Goal: Information Seeking & Learning: Learn about a topic

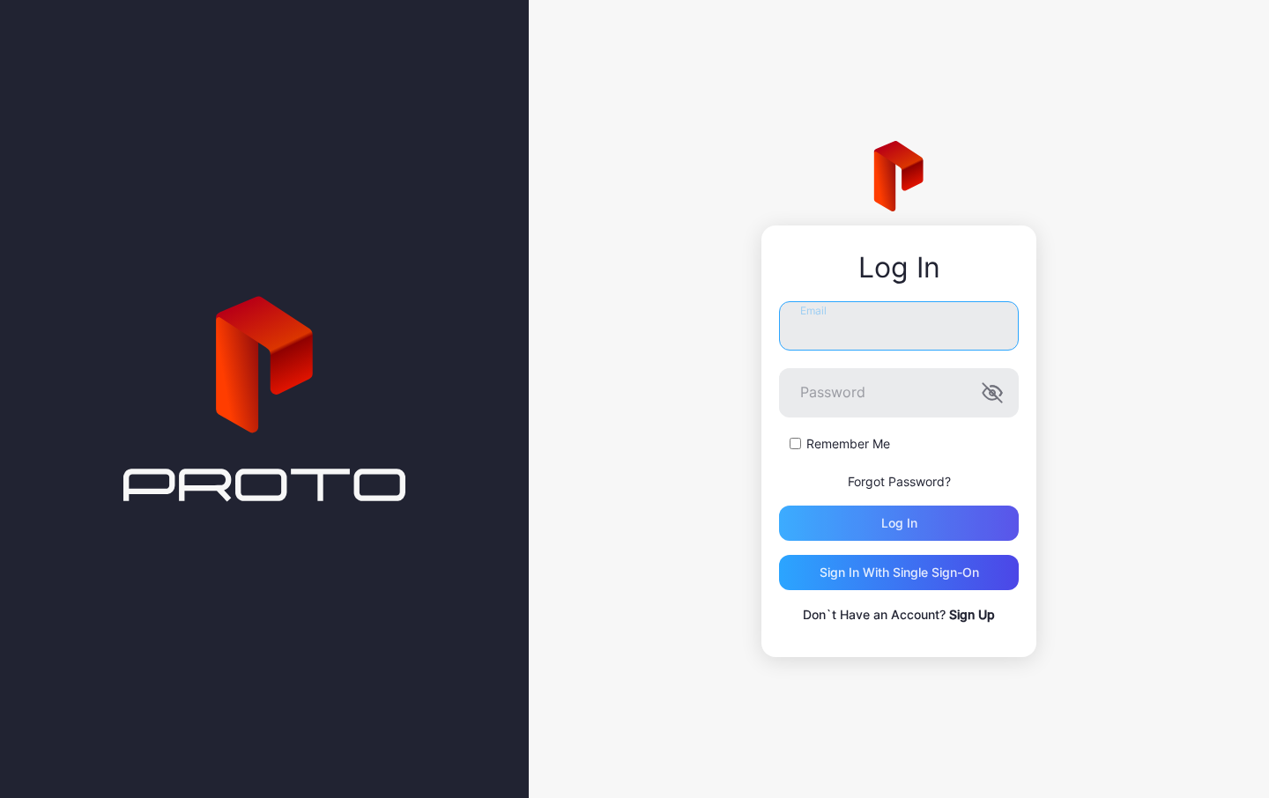
type input "**********"
click at [937, 524] on div "Log in" at bounding box center [899, 523] width 240 height 35
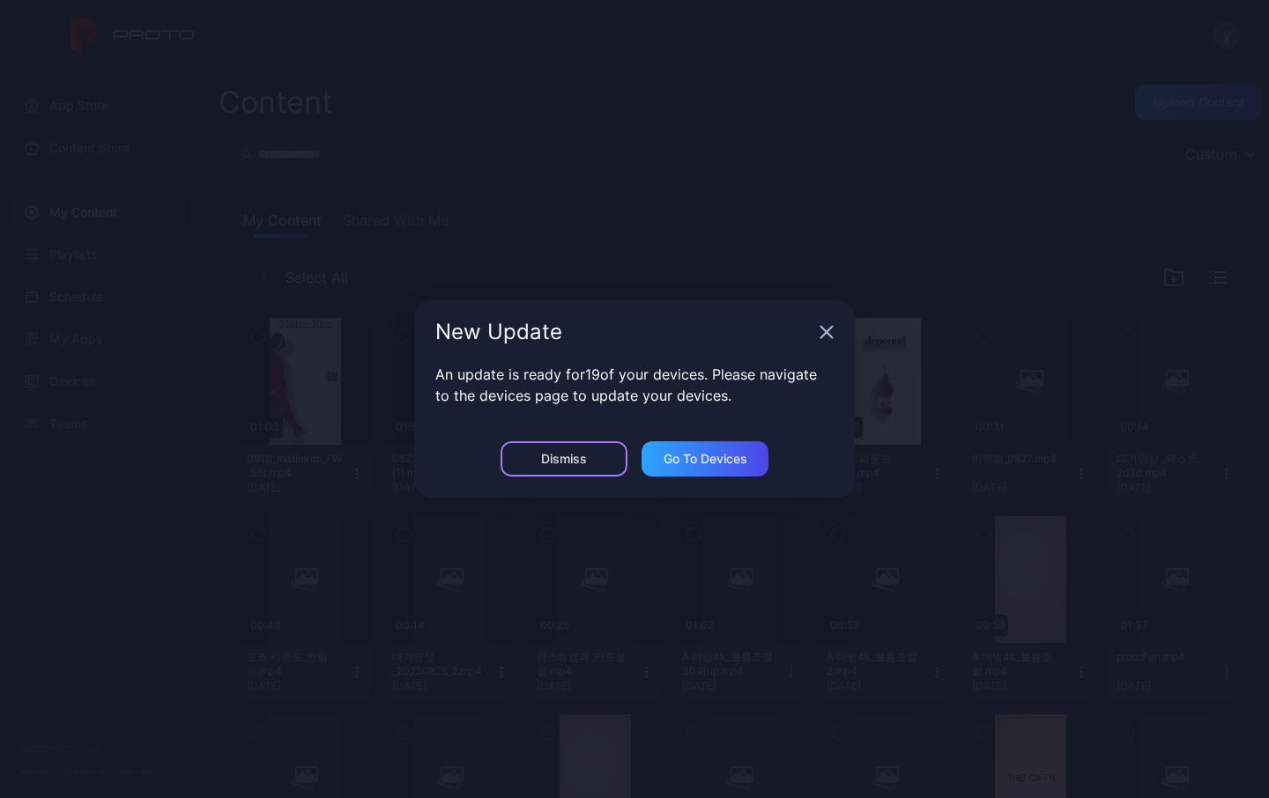
click at [574, 465] on div "Dismiss" at bounding box center [564, 459] width 46 height 14
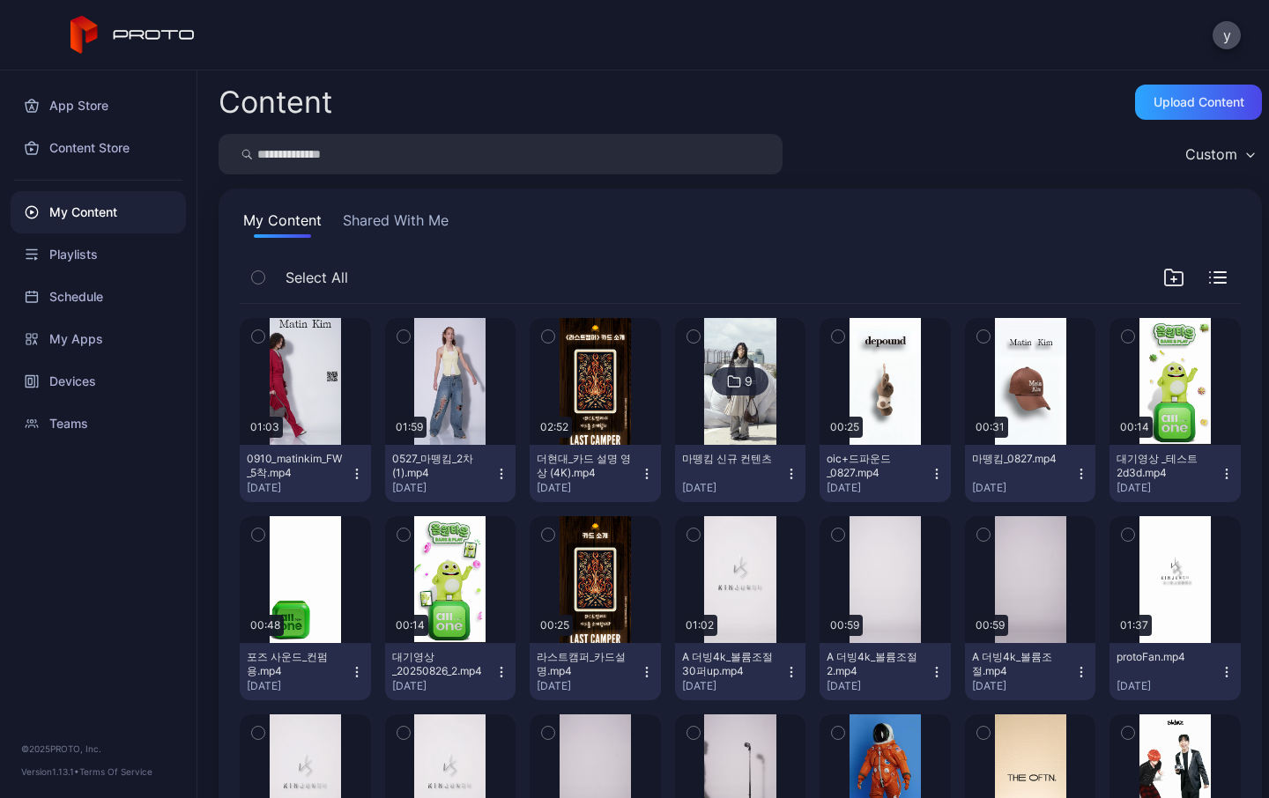
click at [349, 162] on input "search" at bounding box center [501, 154] width 564 height 41
type input "*"
type input "*****"
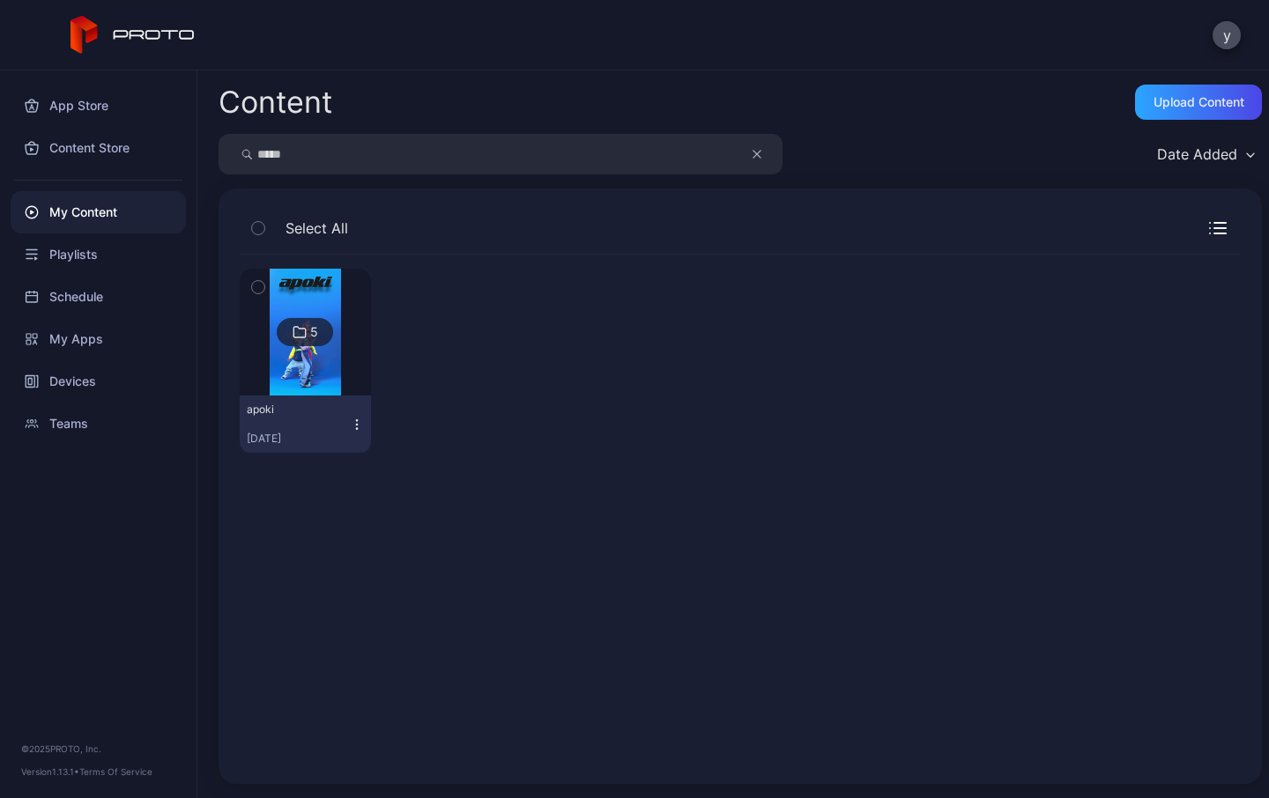
click at [310, 336] on div "5" at bounding box center [314, 332] width 8 height 16
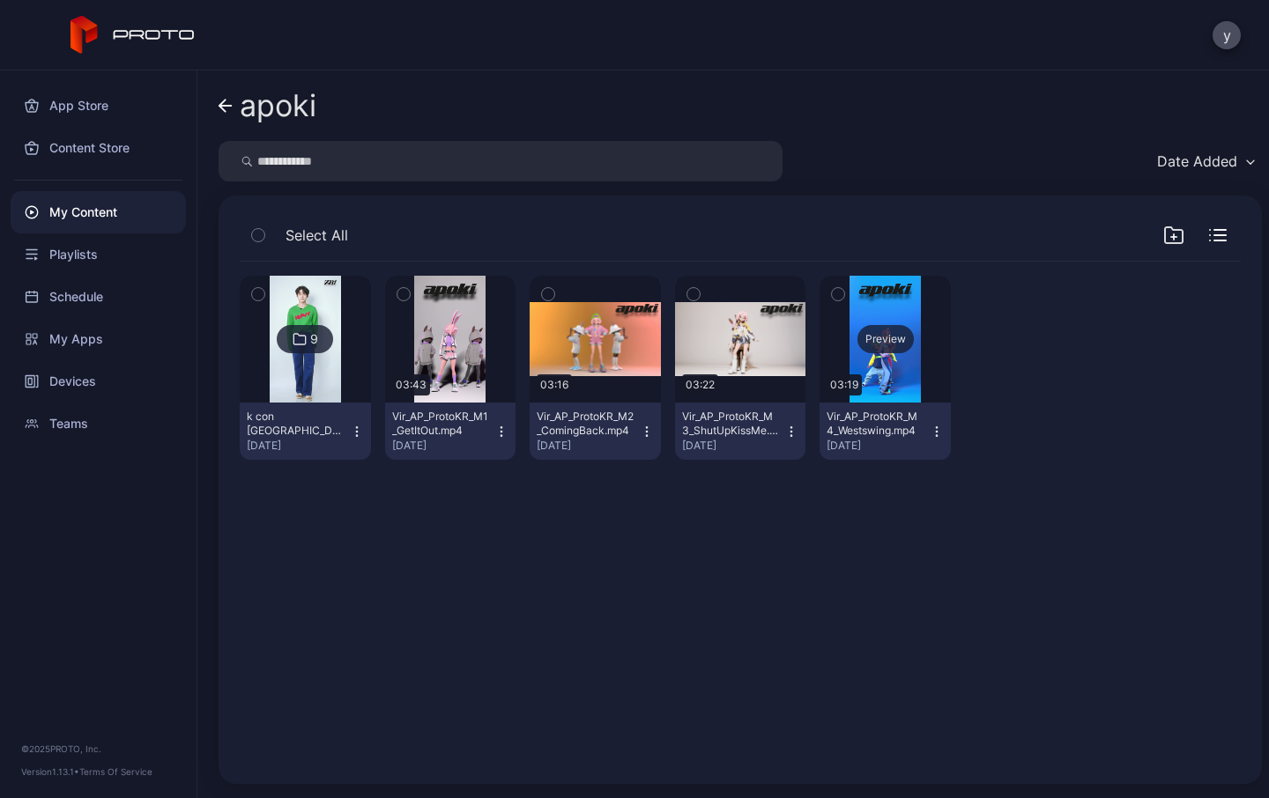
click at [877, 343] on div "Preview" at bounding box center [886, 339] width 56 height 28
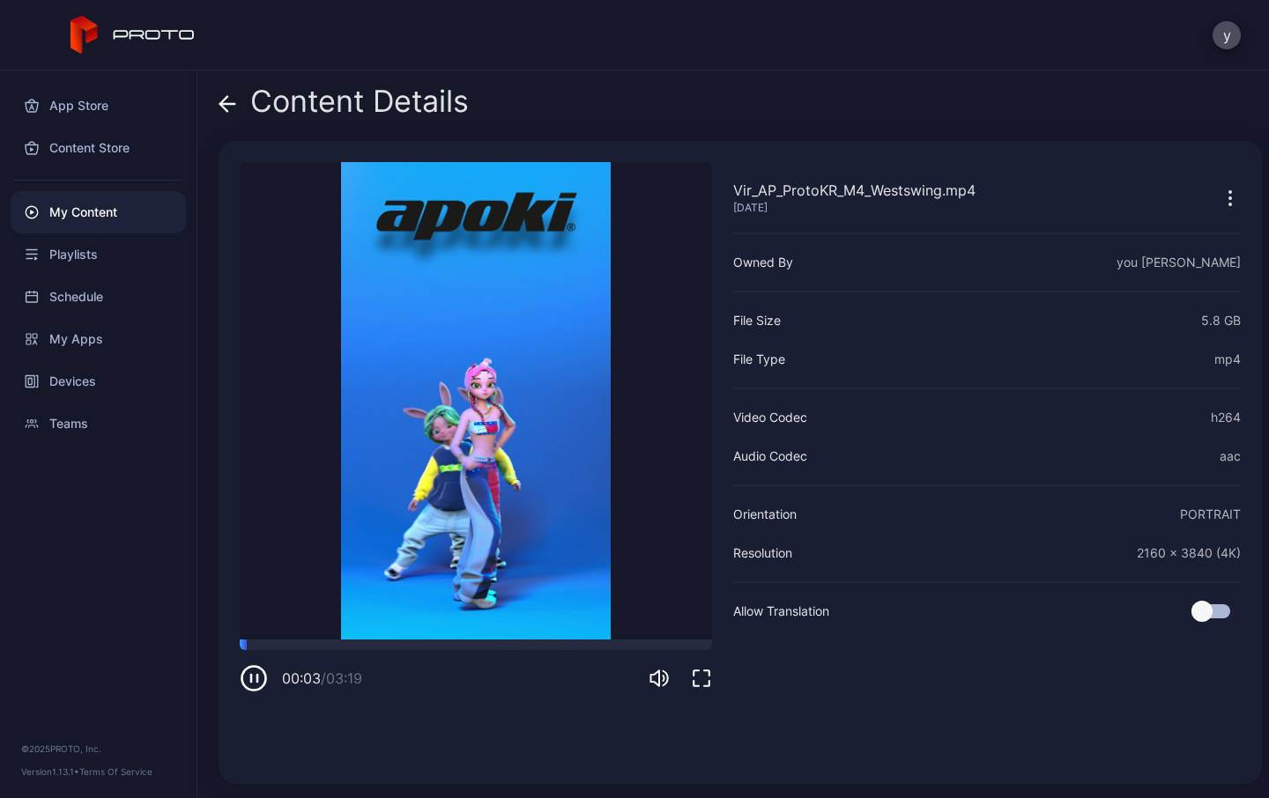
click at [702, 678] on icon "button" at bounding box center [701, 678] width 21 height 21
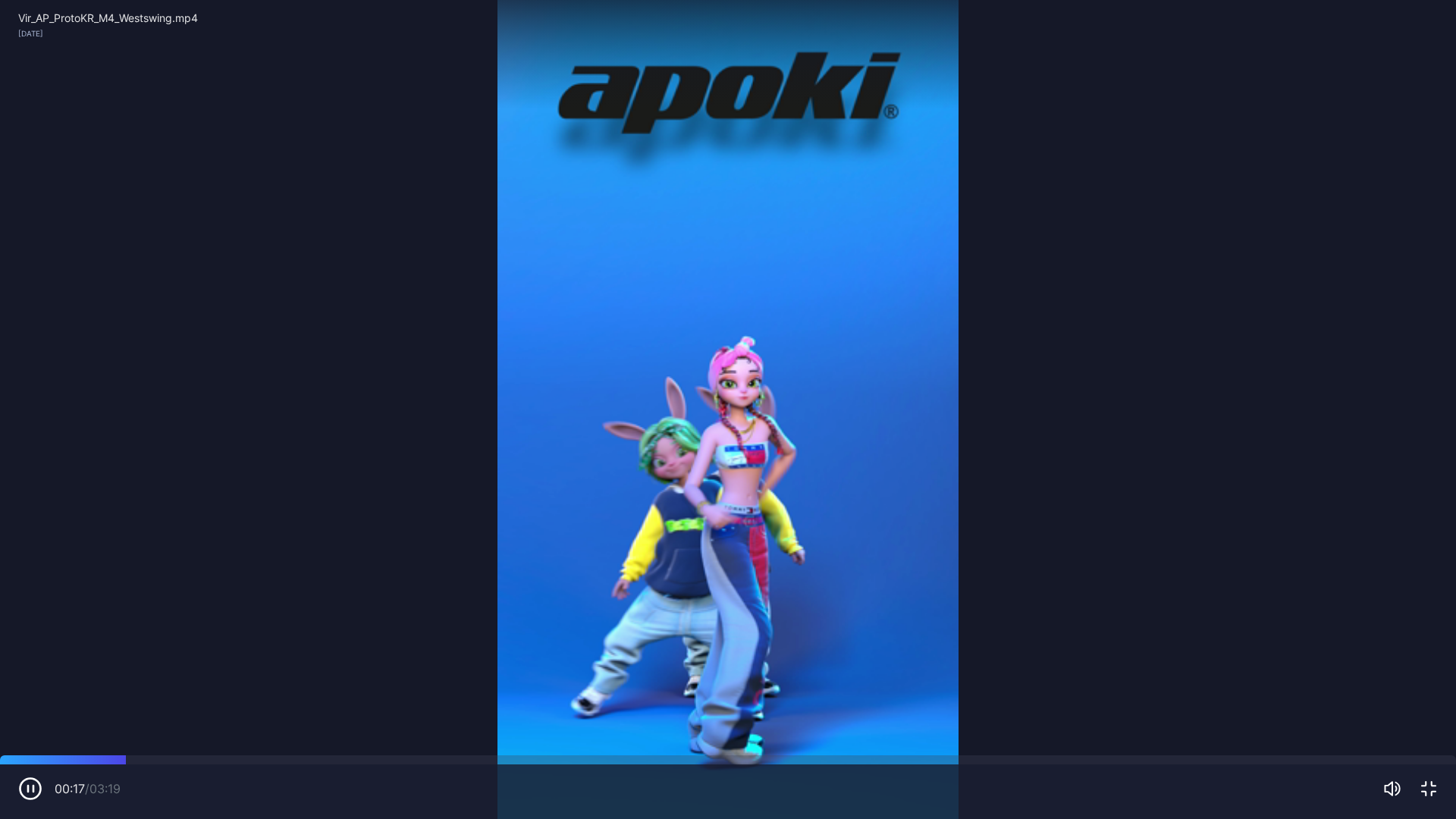
click at [1091, 687] on icon "button" at bounding box center [1428, 788] width 18 height 18
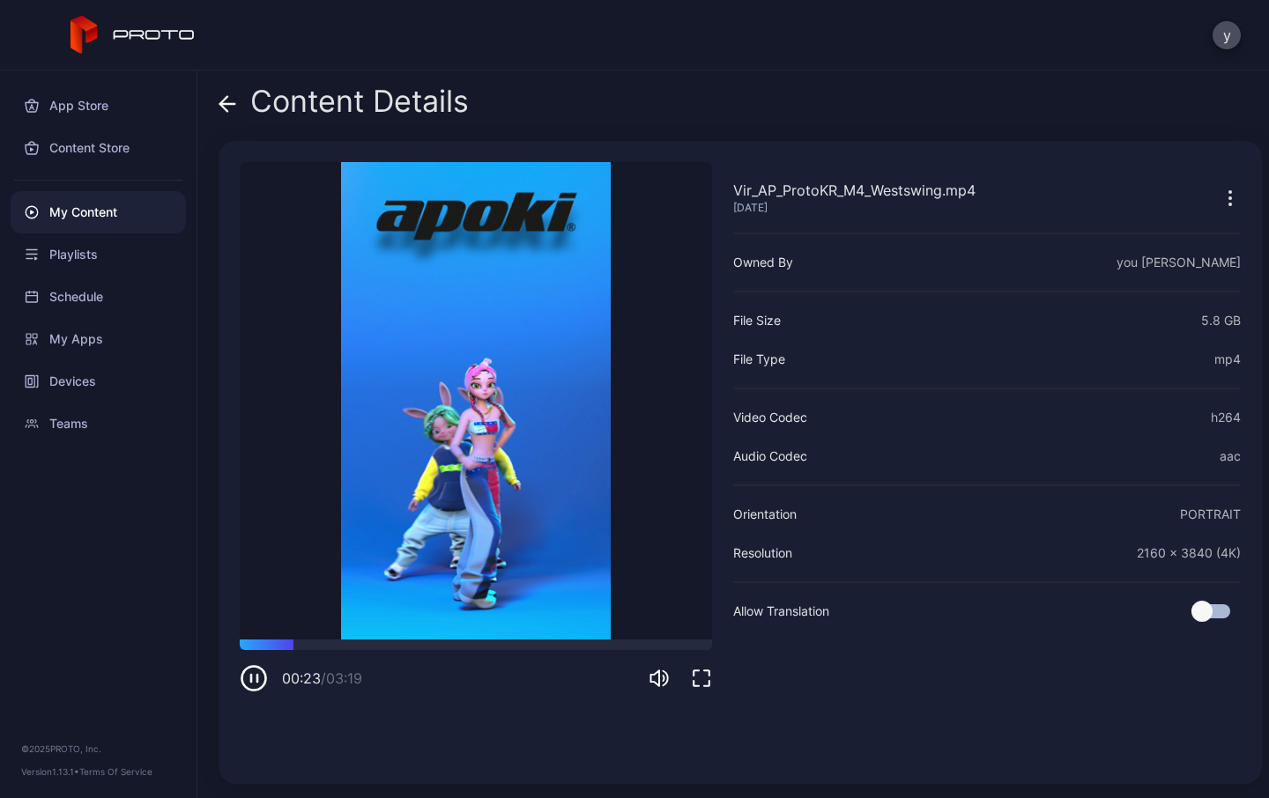
click at [226, 104] on icon at bounding box center [227, 104] width 15 height 0
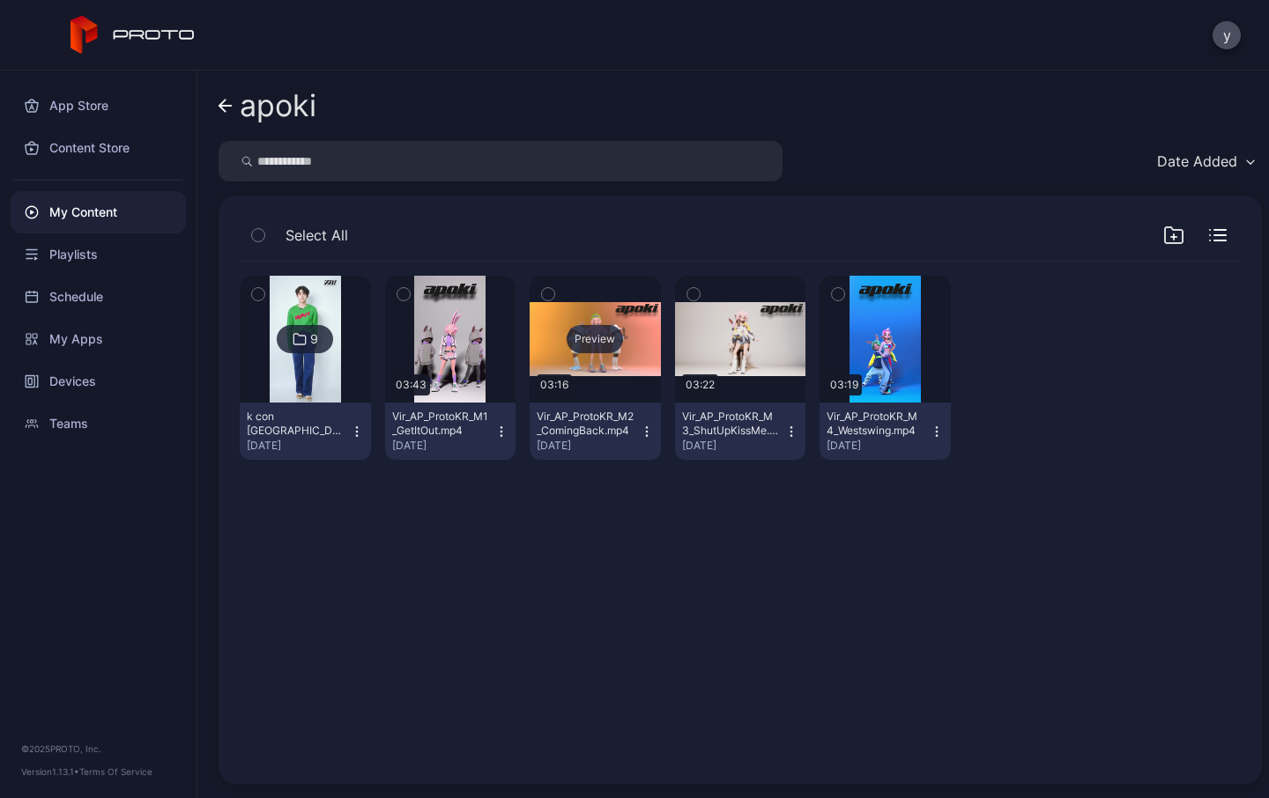
click at [590, 339] on div "Preview" at bounding box center [595, 339] width 56 height 28
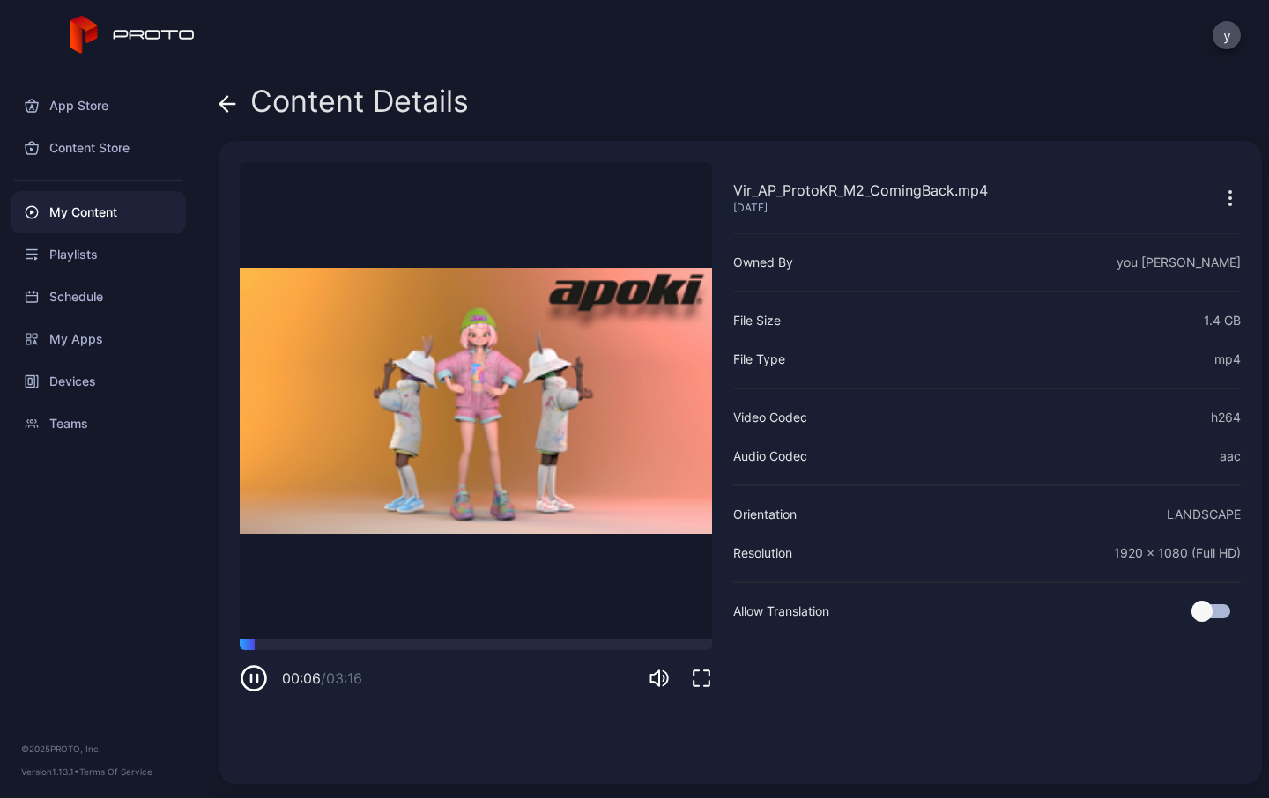
click at [223, 105] on icon at bounding box center [228, 104] width 18 height 18
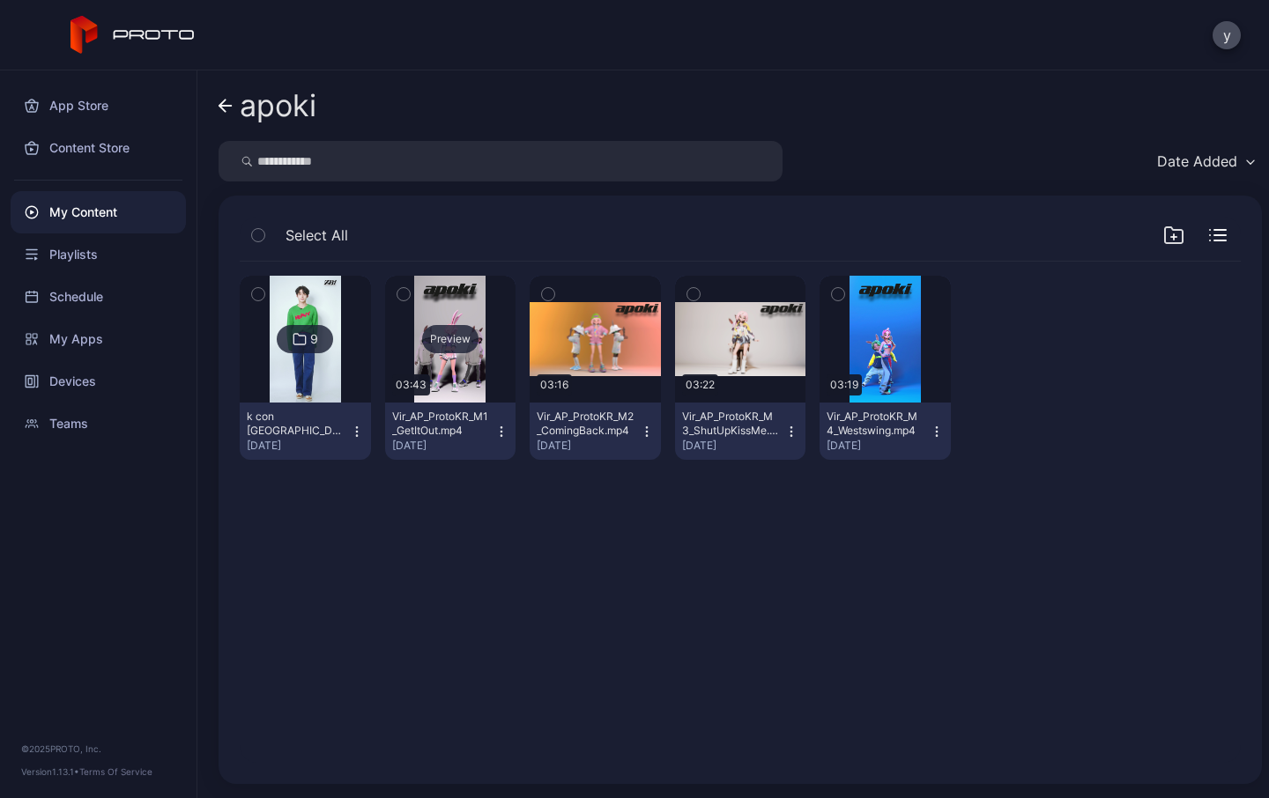
click at [441, 340] on div "Preview" at bounding box center [450, 339] width 56 height 28
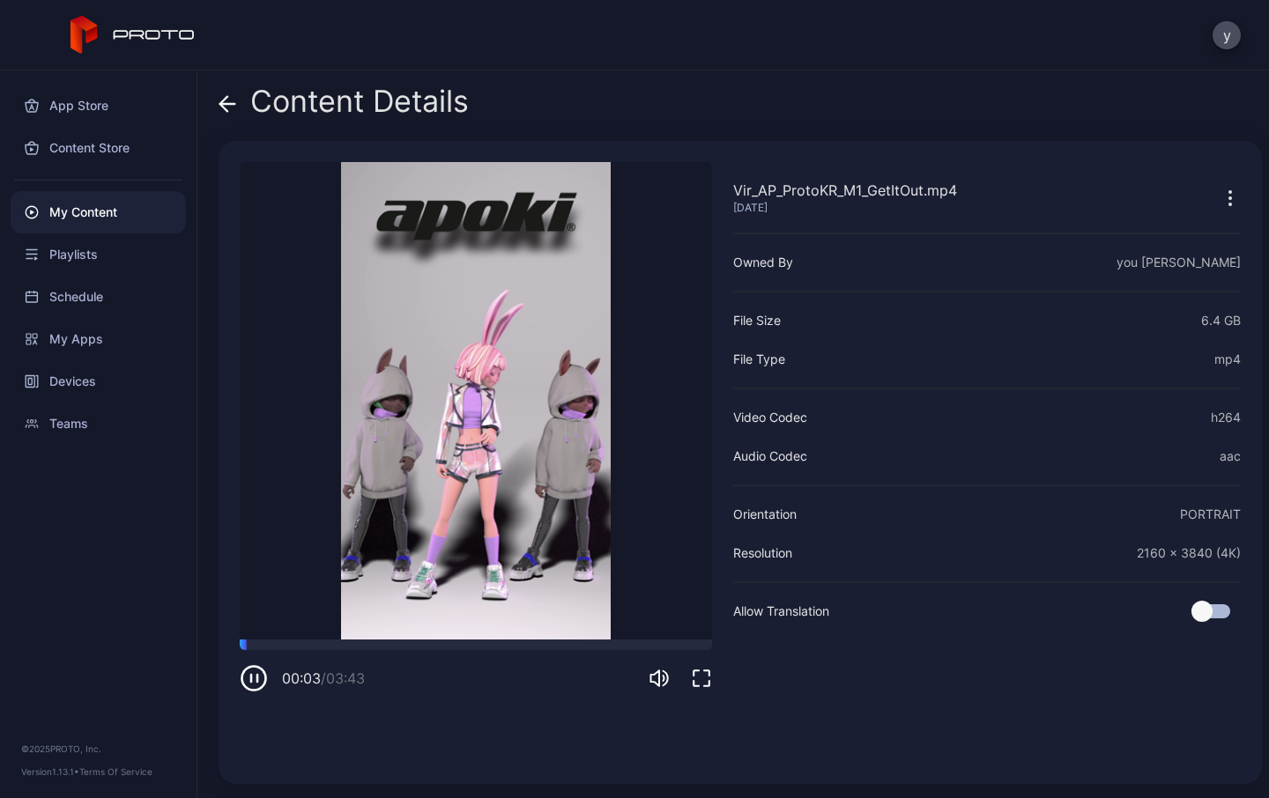
click at [223, 100] on icon at bounding box center [223, 103] width 7 height 15
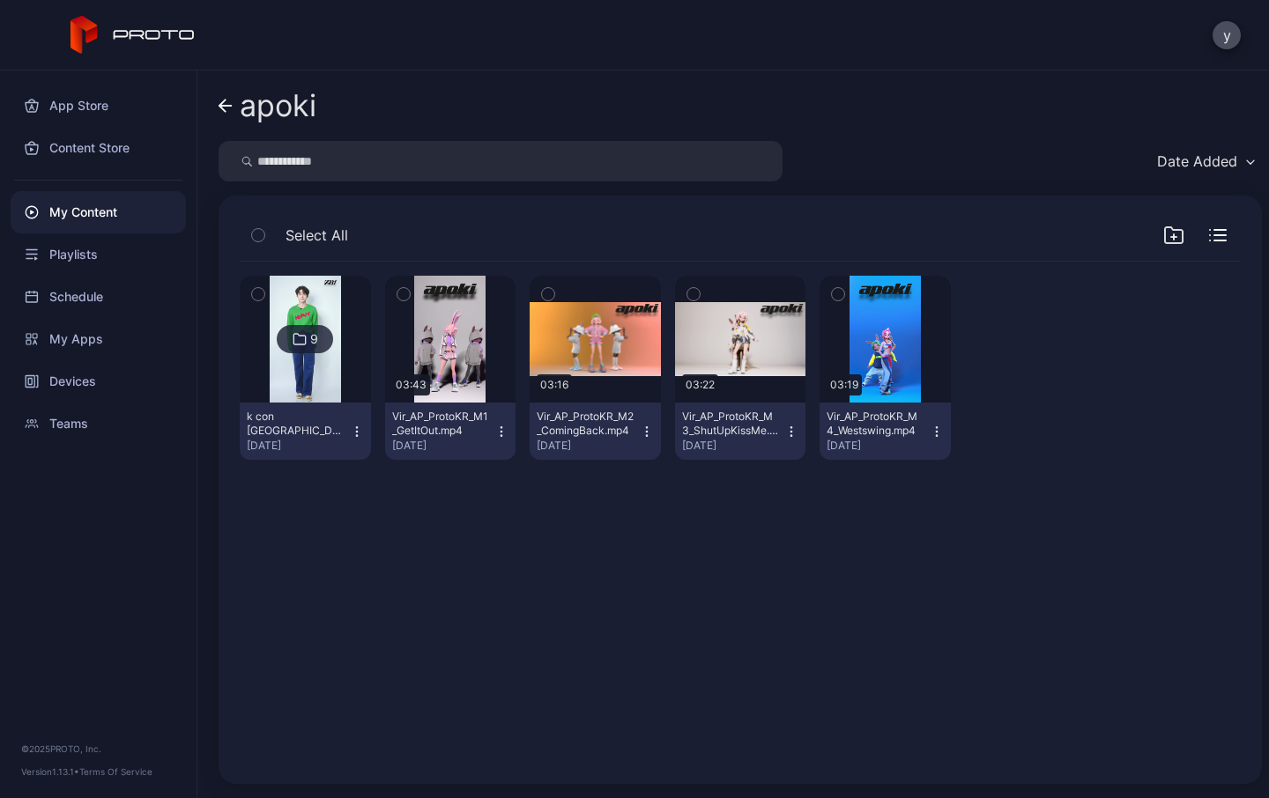
click at [301, 342] on icon at bounding box center [300, 339] width 14 height 21
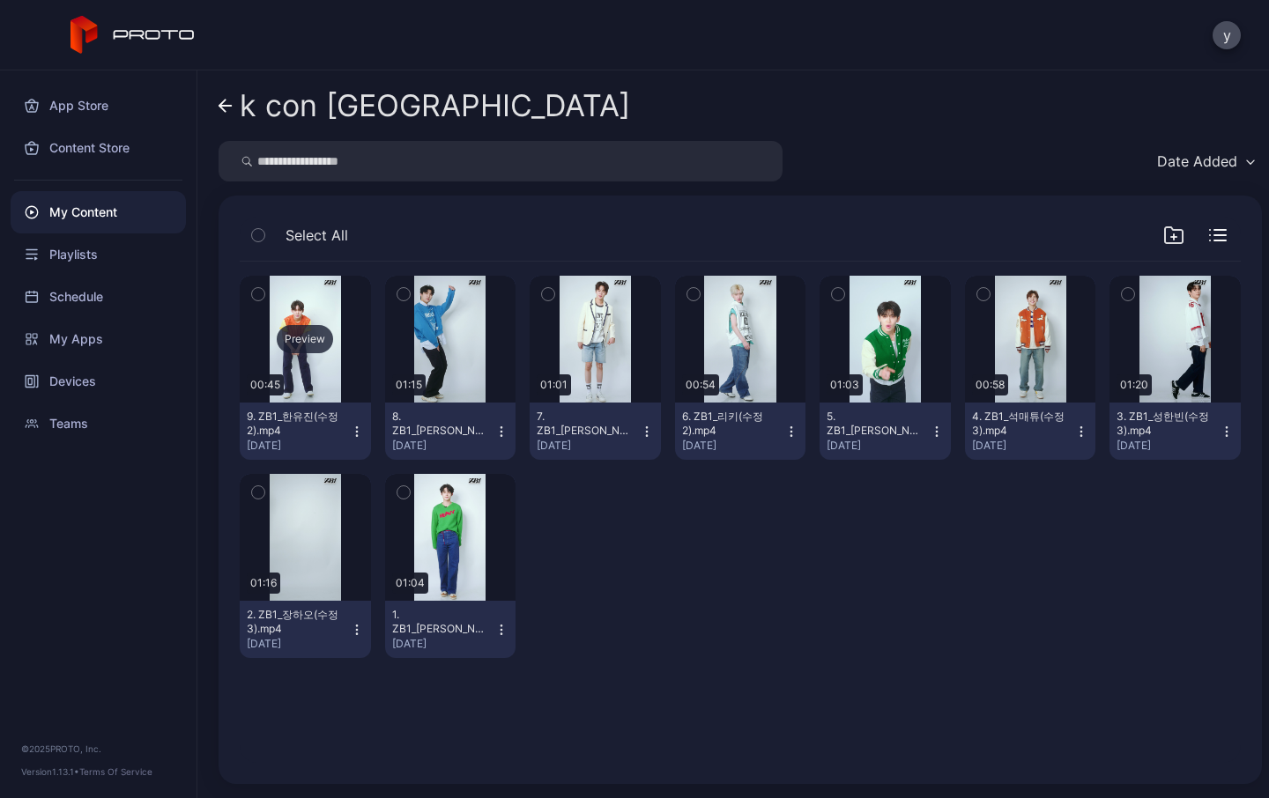
click at [297, 338] on div "Preview" at bounding box center [305, 339] width 56 height 28
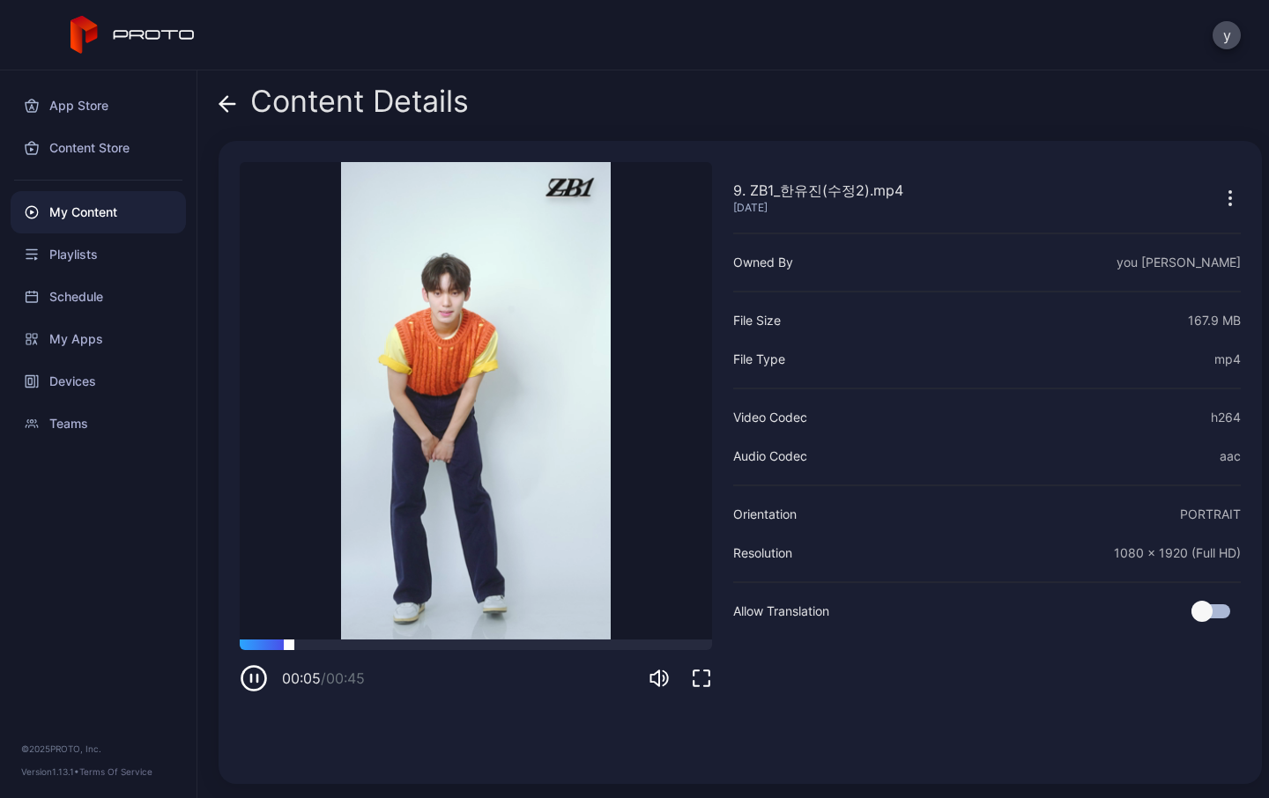
click at [390, 646] on div at bounding box center [476, 645] width 472 height 11
click at [472, 654] on div "00:15 / 00:45" at bounding box center [476, 666] width 472 height 53
click at [524, 646] on div at bounding box center [476, 645] width 472 height 11
click at [613, 640] on div at bounding box center [476, 645] width 472 height 11
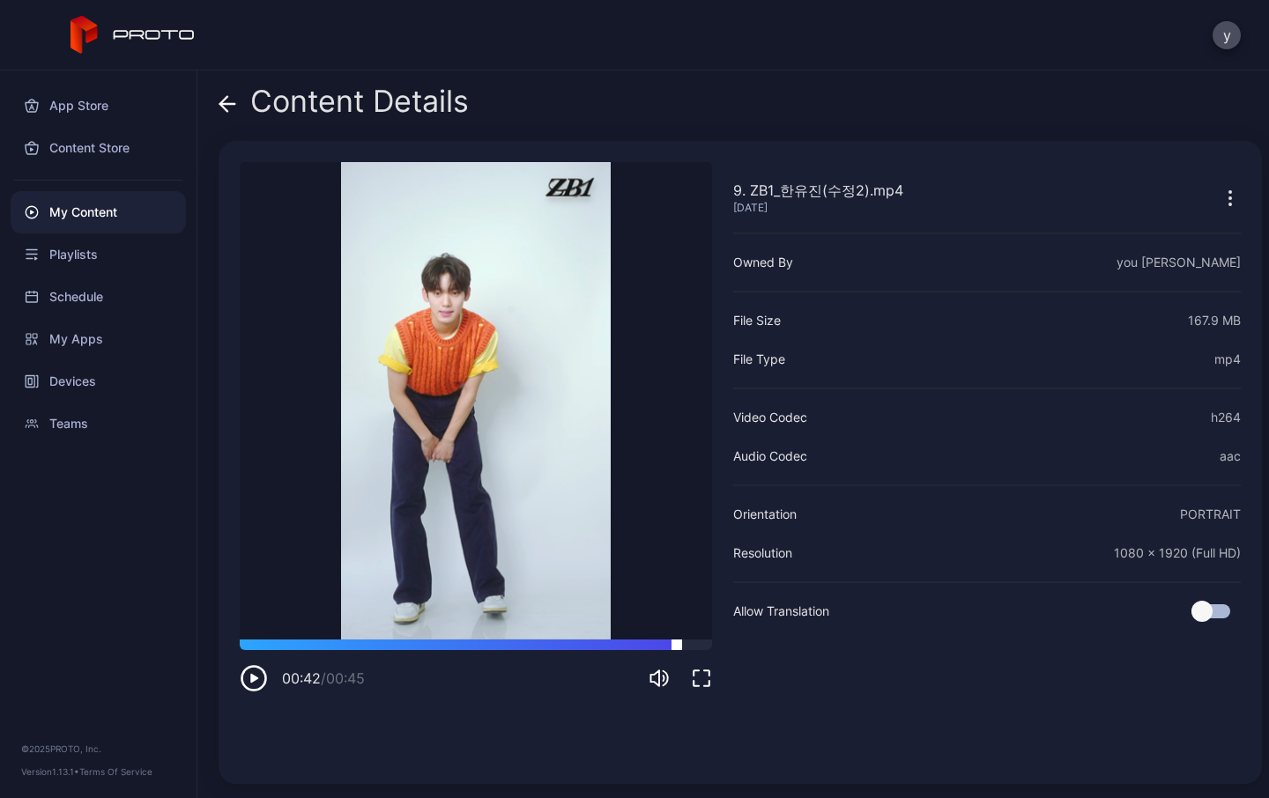
click at [677, 646] on div at bounding box center [476, 645] width 472 height 11
click at [227, 101] on icon at bounding box center [228, 104] width 18 height 18
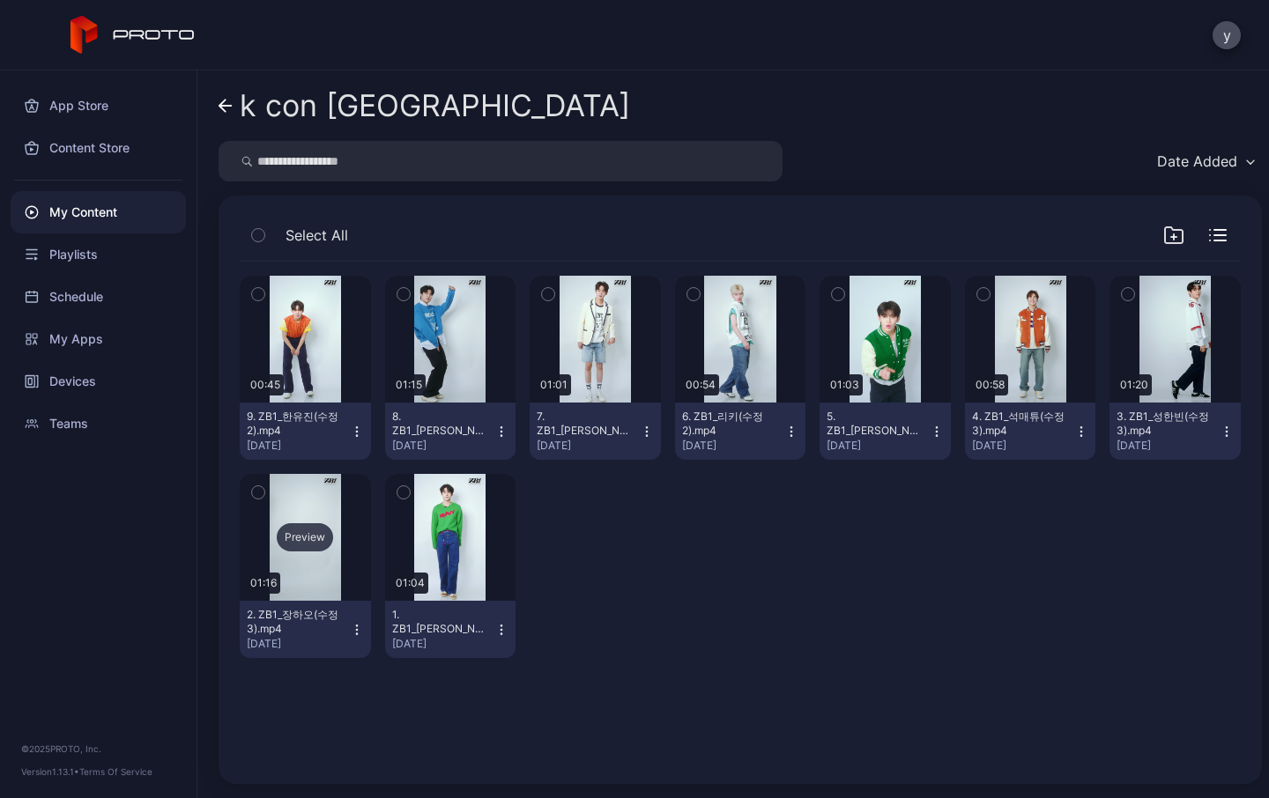
click at [308, 533] on div "Preview" at bounding box center [305, 538] width 56 height 28
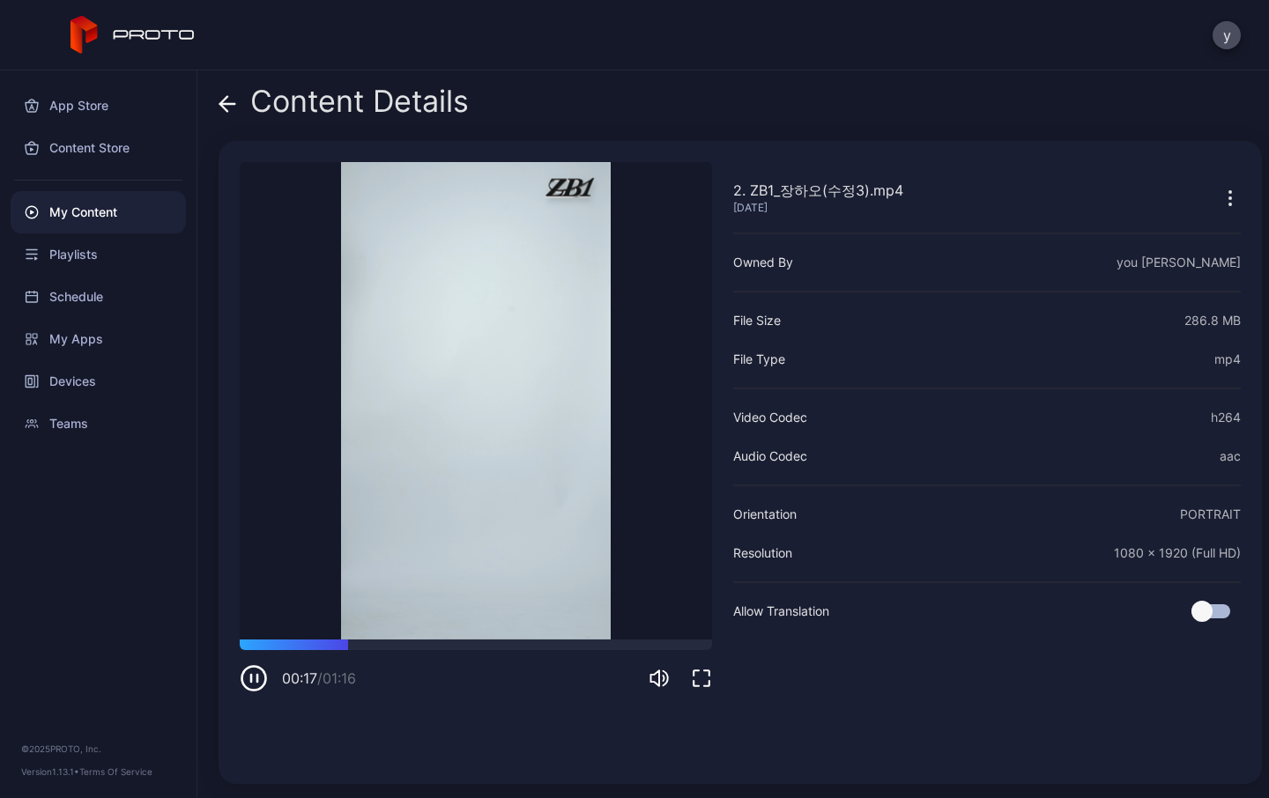
click at [222, 102] on icon at bounding box center [223, 103] width 7 height 15
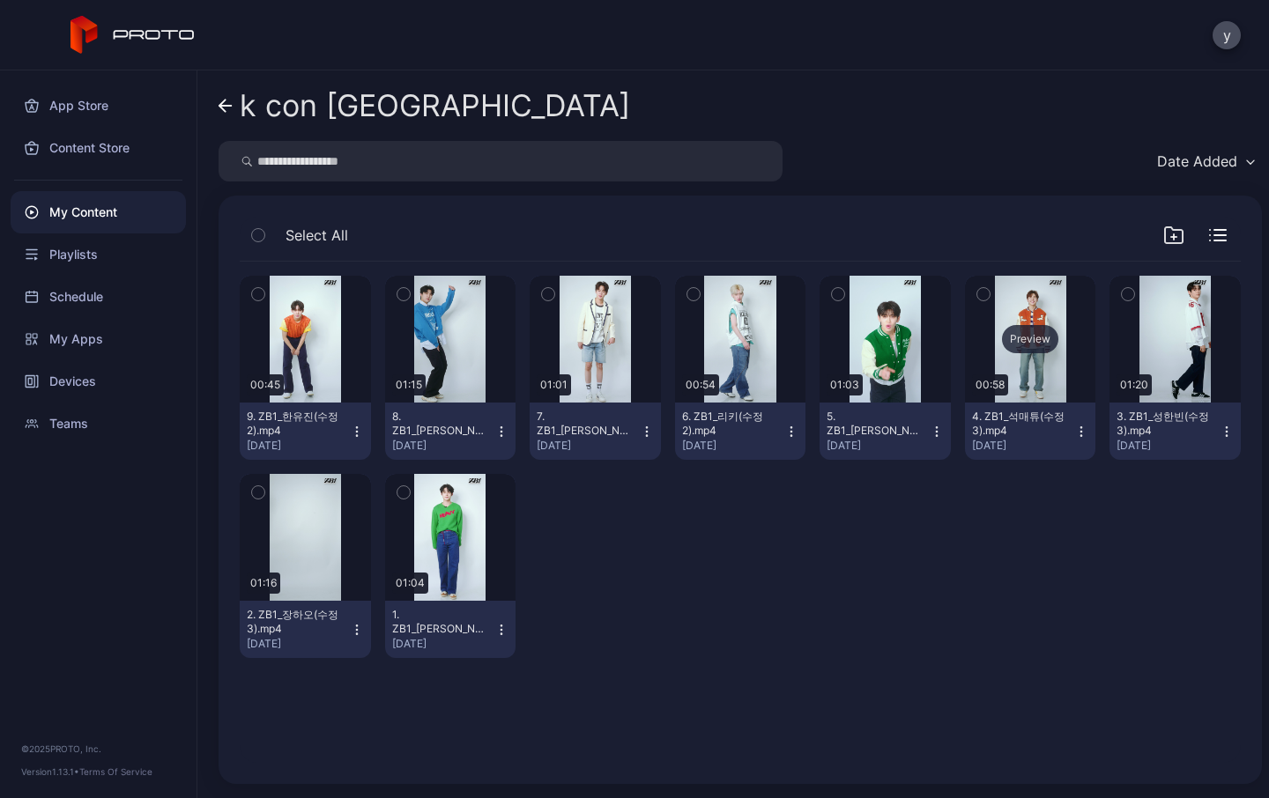
click at [1010, 338] on div "Preview" at bounding box center [1030, 339] width 56 height 28
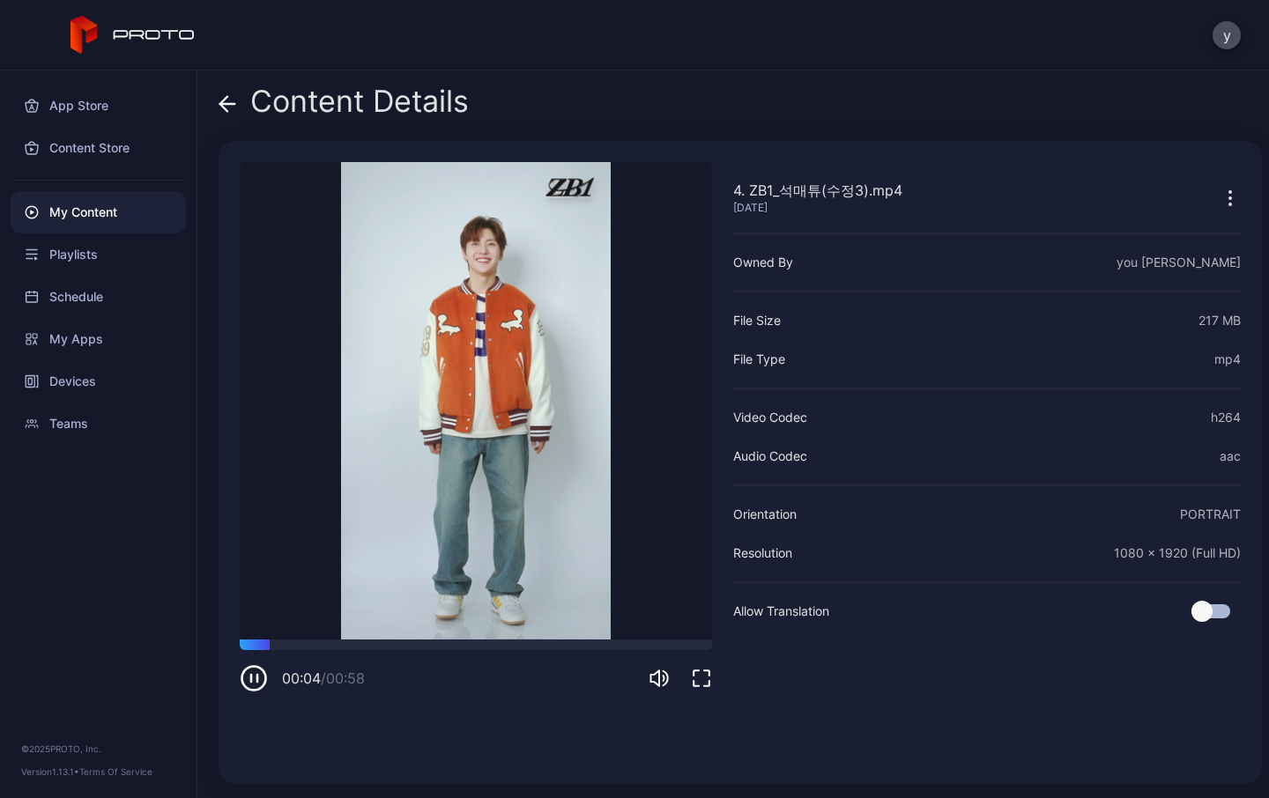
click at [227, 104] on icon at bounding box center [227, 104] width 15 height 0
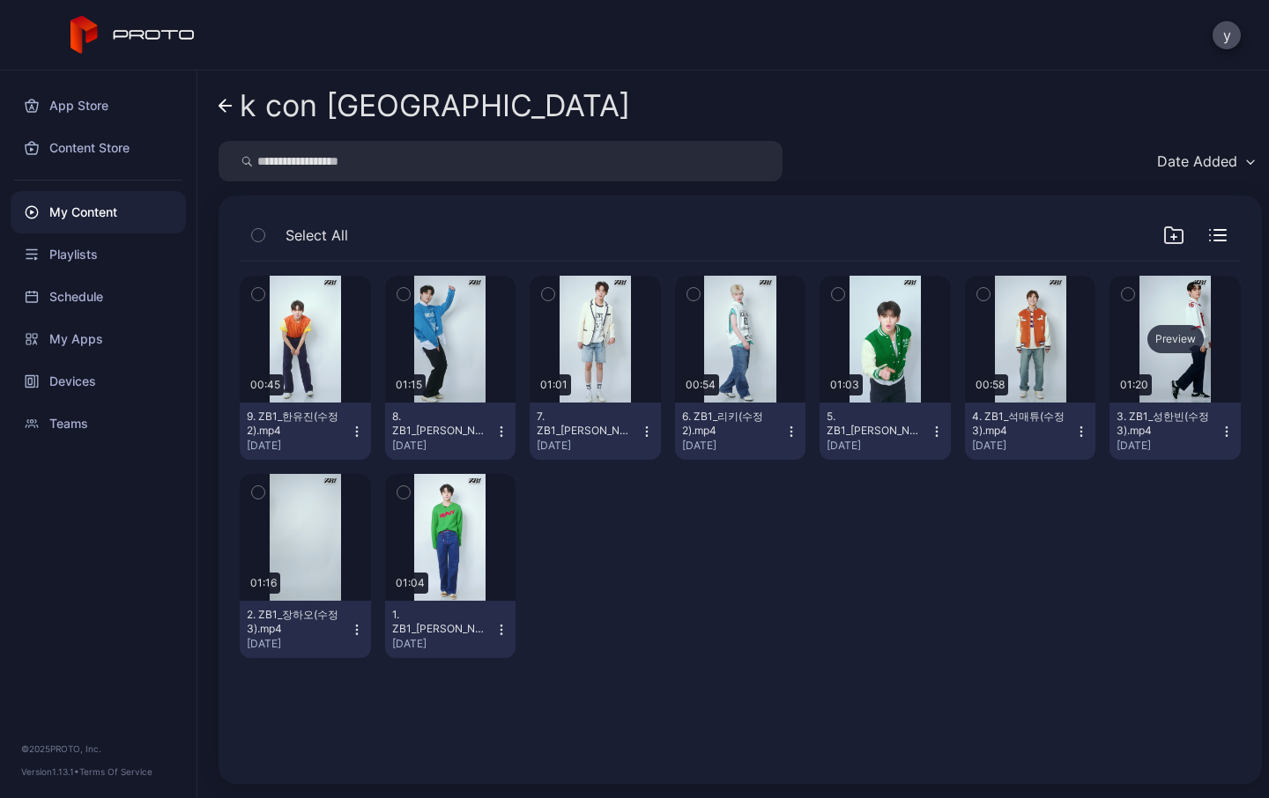
click at [1153, 339] on div "Preview" at bounding box center [1176, 339] width 56 height 28
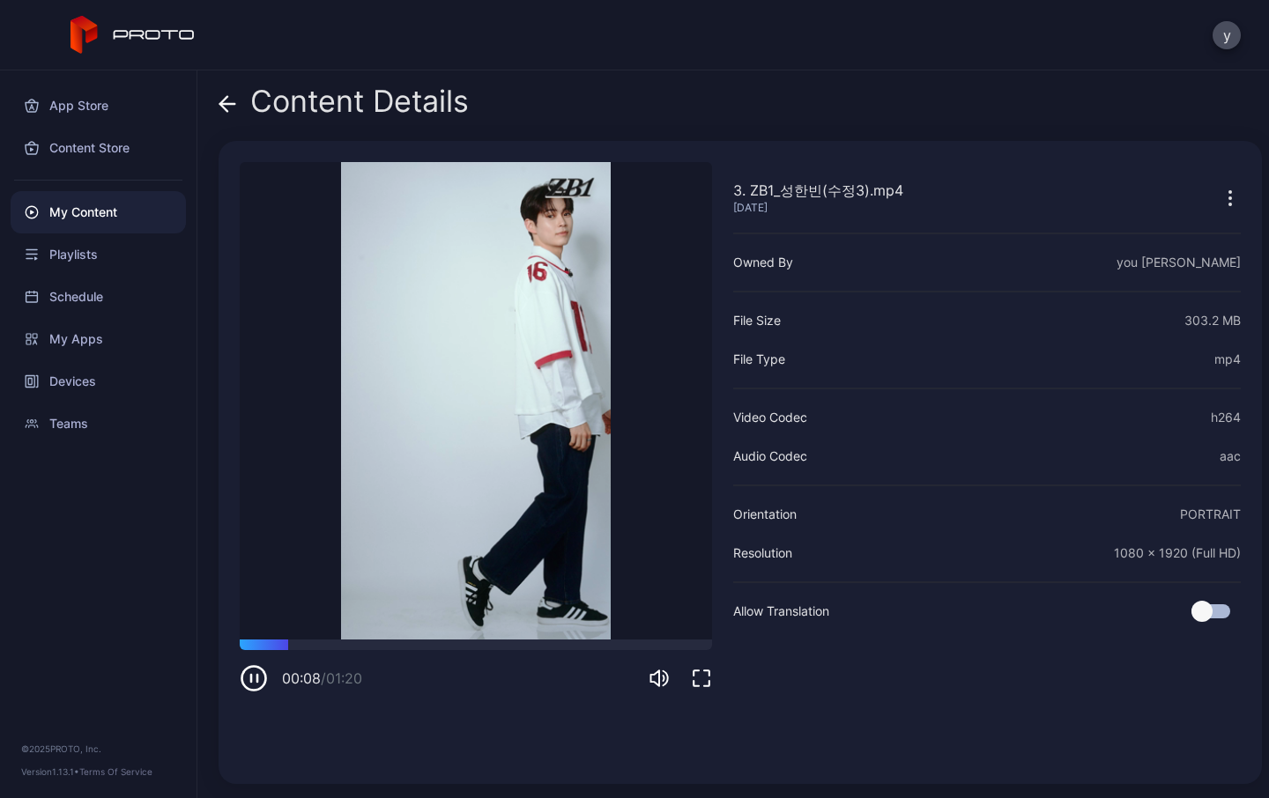
click at [224, 109] on icon at bounding box center [228, 104] width 18 height 18
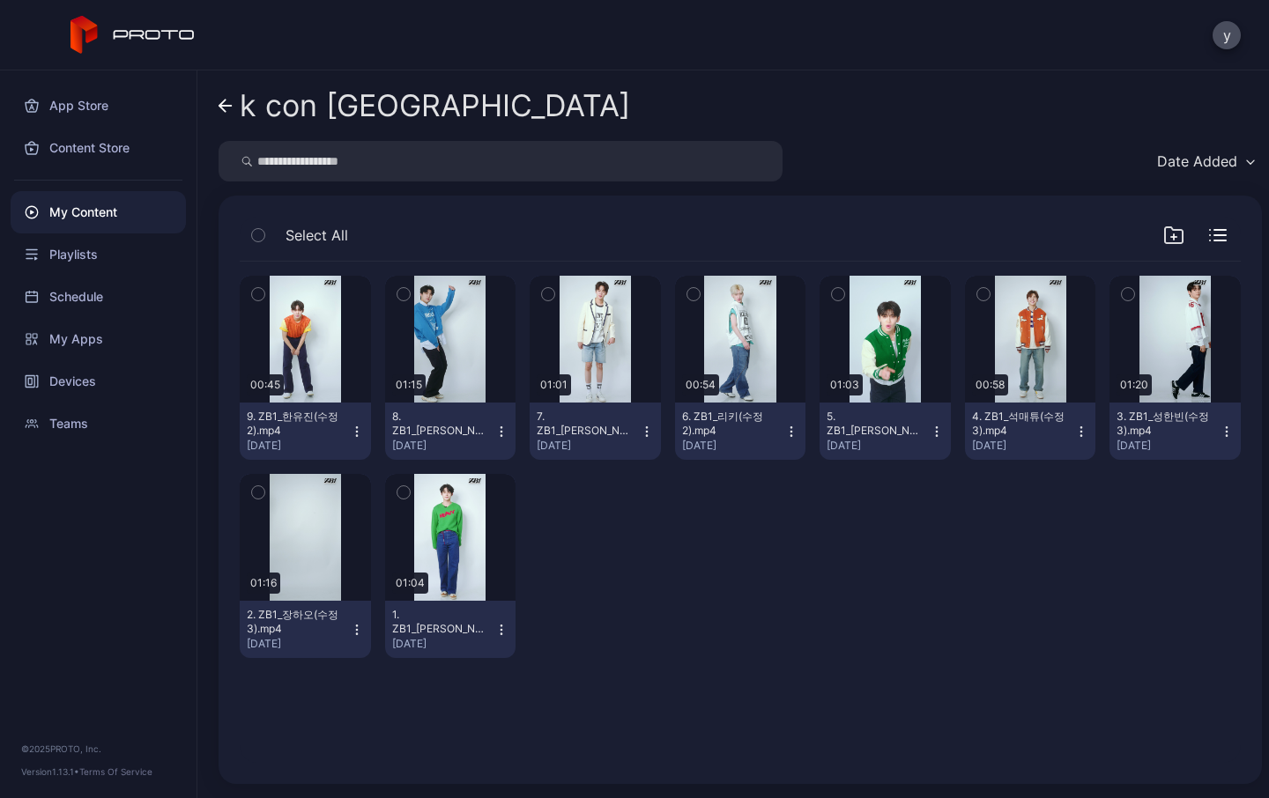
click at [225, 100] on icon at bounding box center [222, 106] width 6 height 12
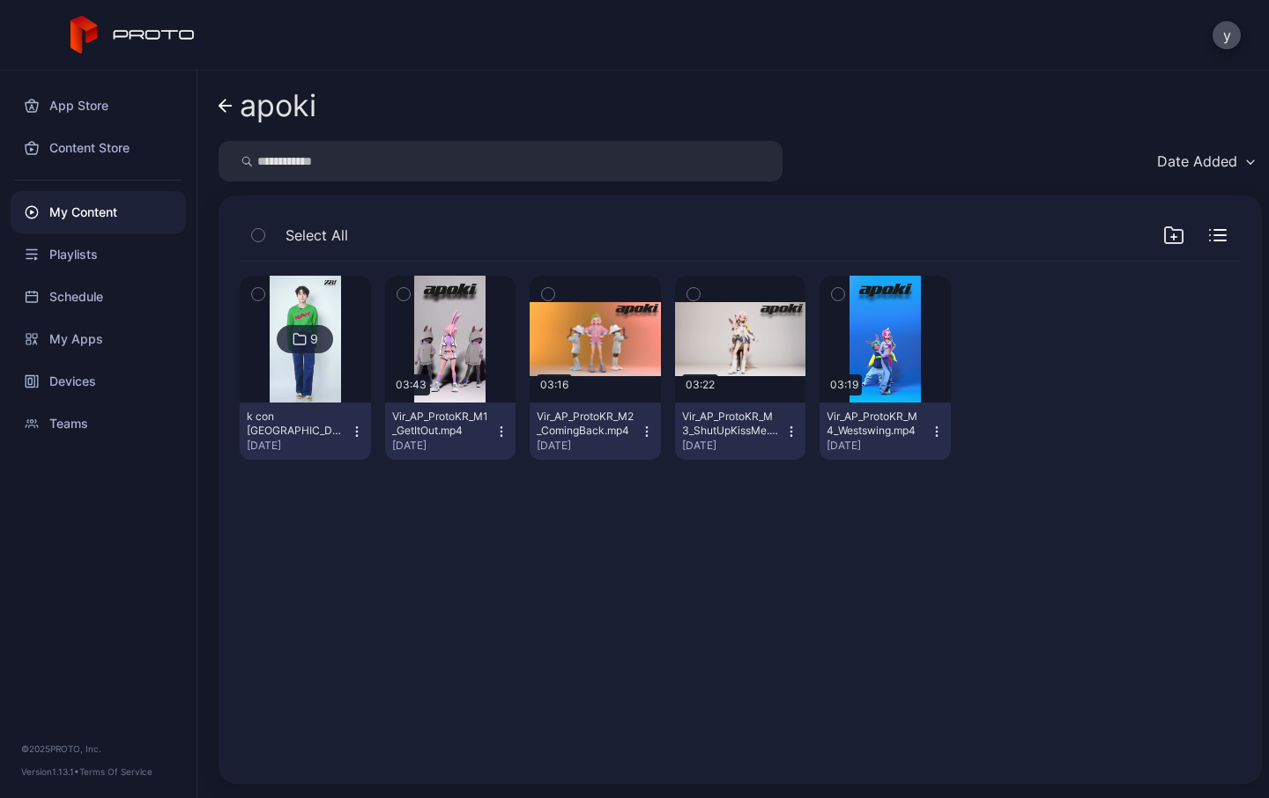
click at [310, 338] on div "9" at bounding box center [314, 339] width 8 height 16
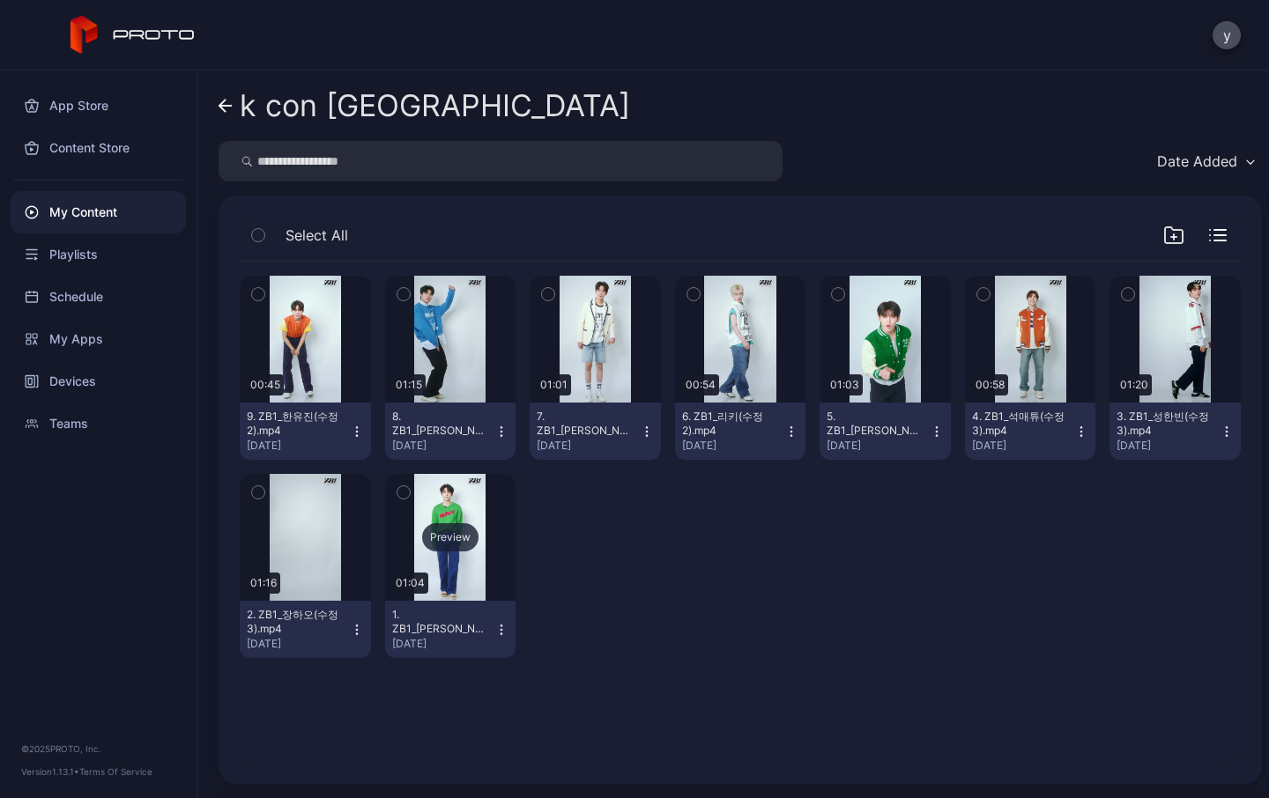
click at [446, 538] on div "Preview" at bounding box center [450, 538] width 56 height 28
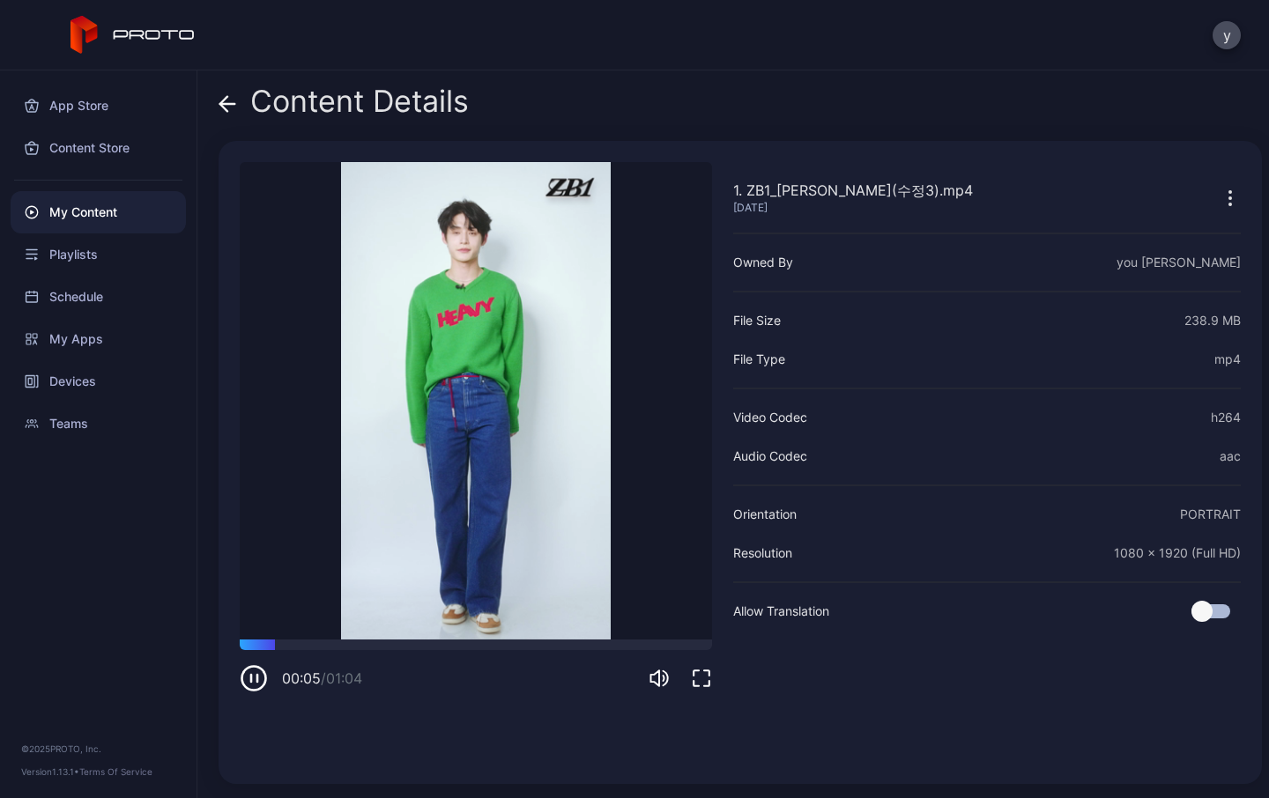
click at [227, 106] on icon at bounding box center [228, 104] width 18 height 18
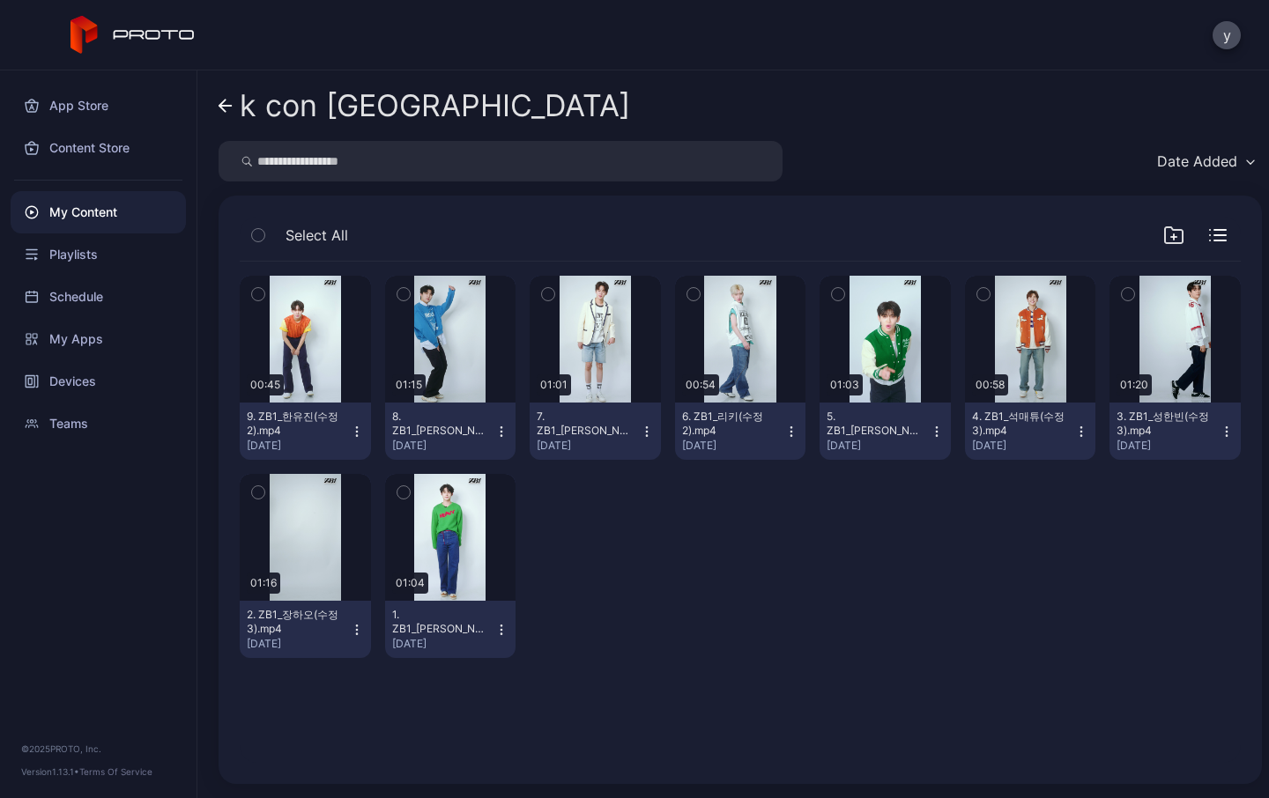
click at [224, 107] on icon at bounding box center [226, 106] width 14 height 15
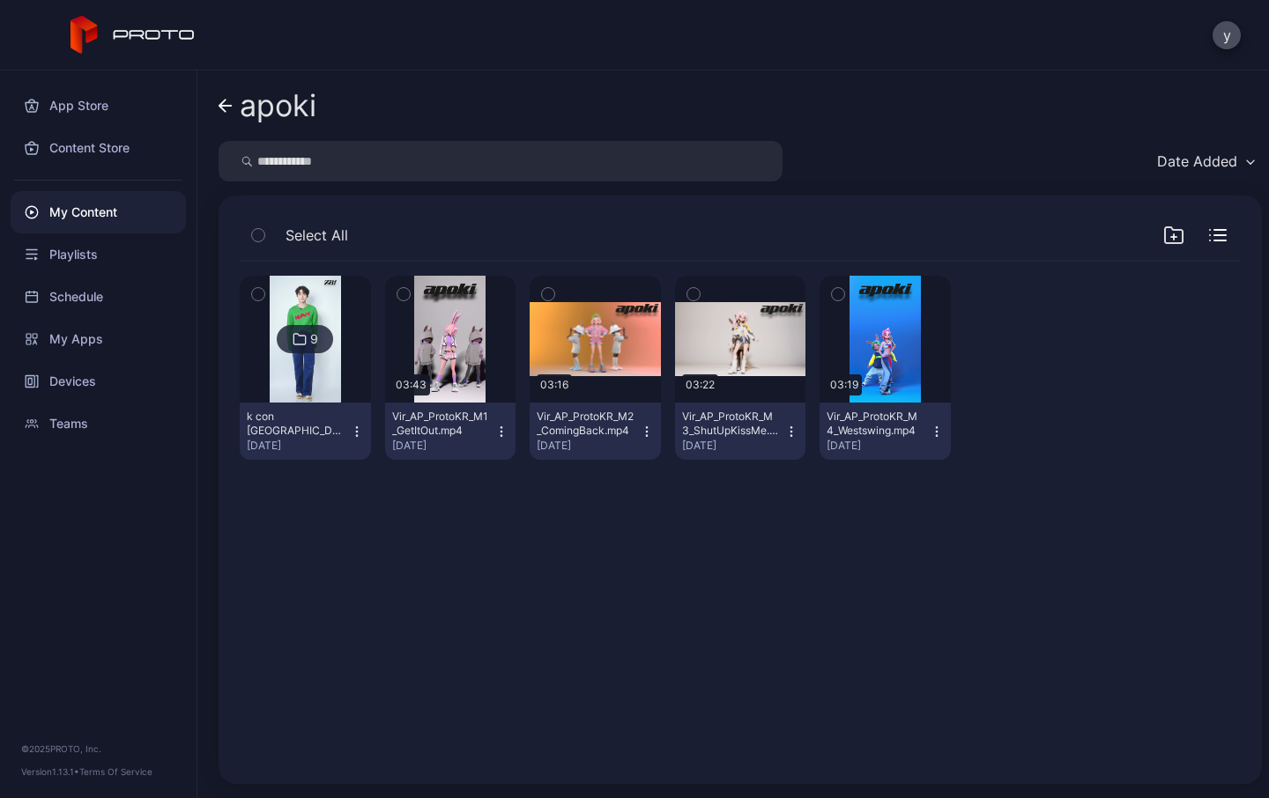
click at [223, 107] on icon at bounding box center [226, 106] width 14 height 15
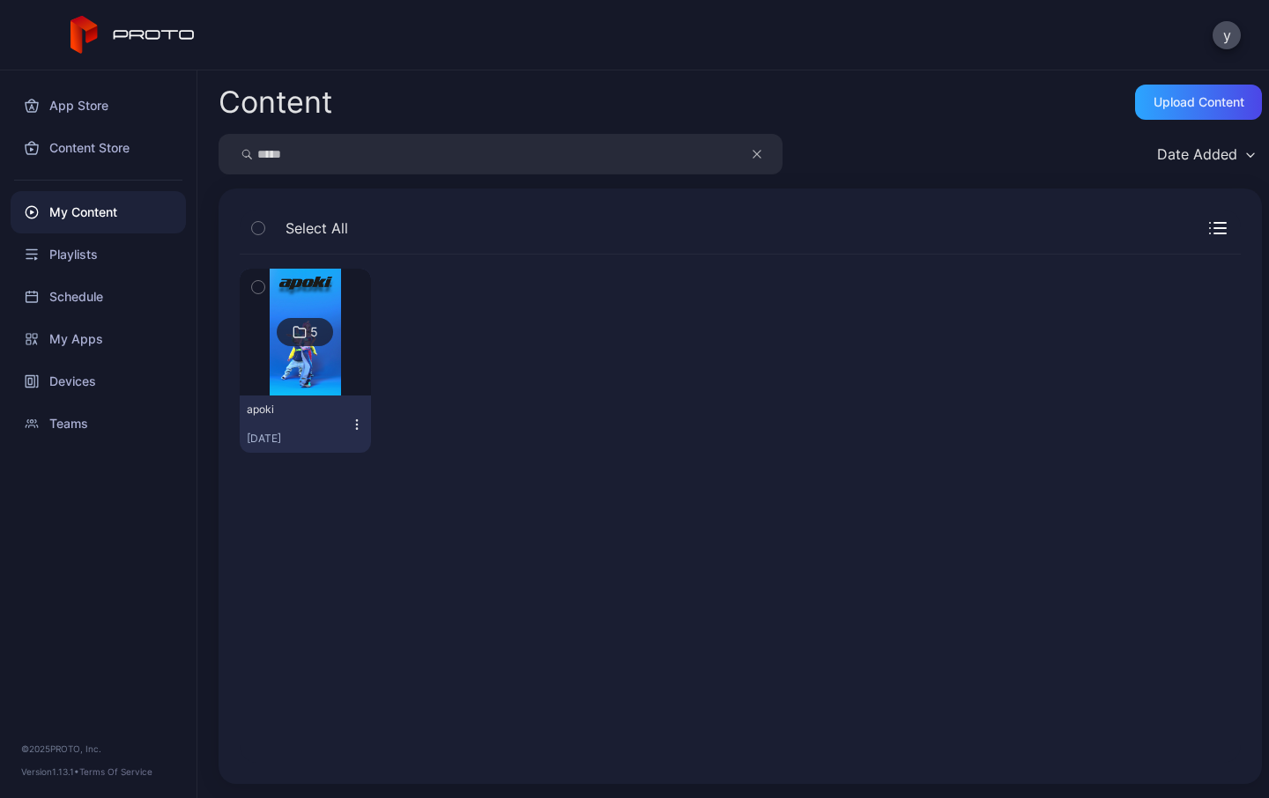
click at [132, 30] on icon at bounding box center [133, 35] width 125 height 39
